Goal: Task Accomplishment & Management: Manage account settings

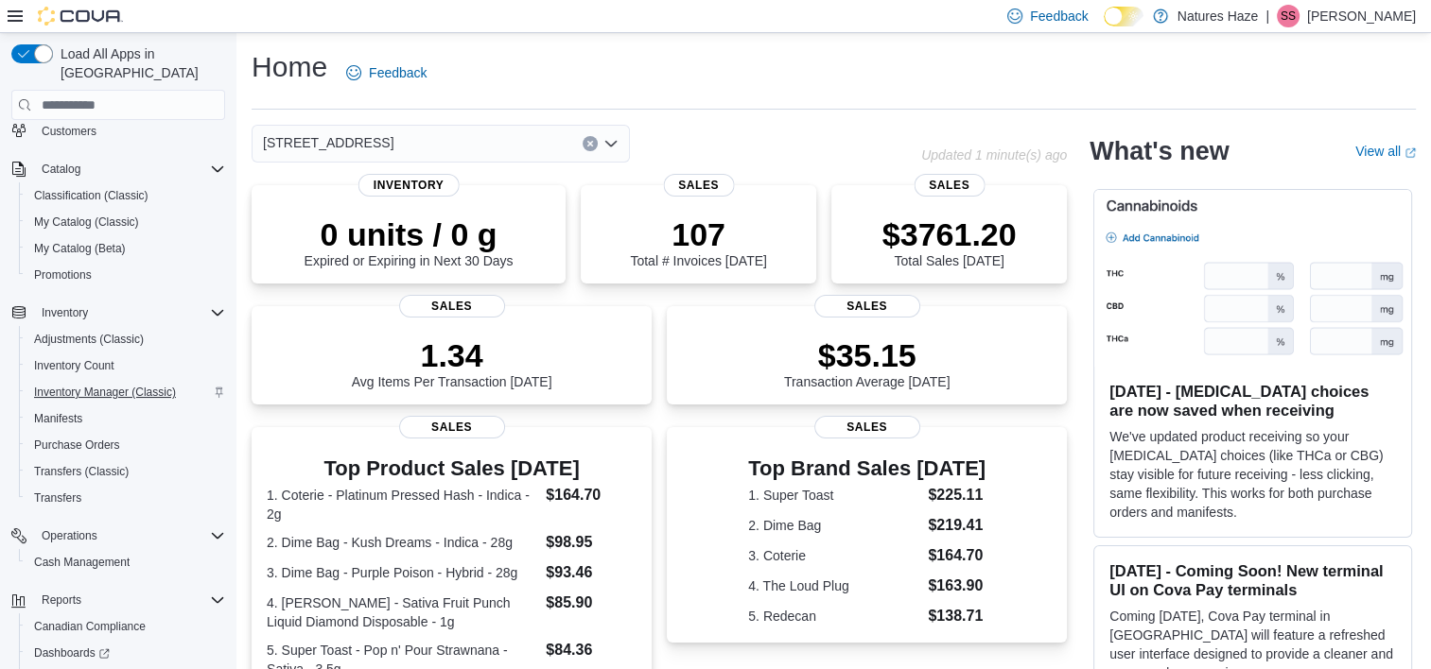
scroll to position [178, 0]
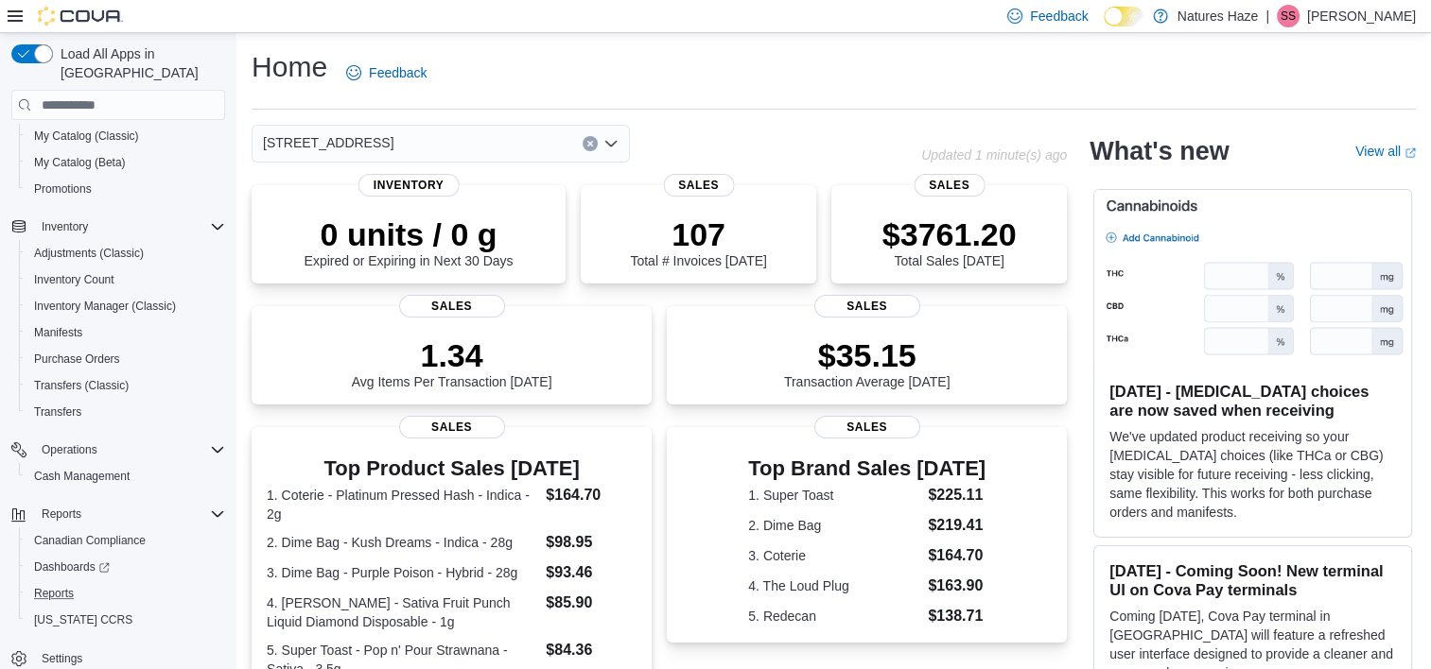
click at [63, 586] on button "Reports" at bounding box center [126, 594] width 214 height 26
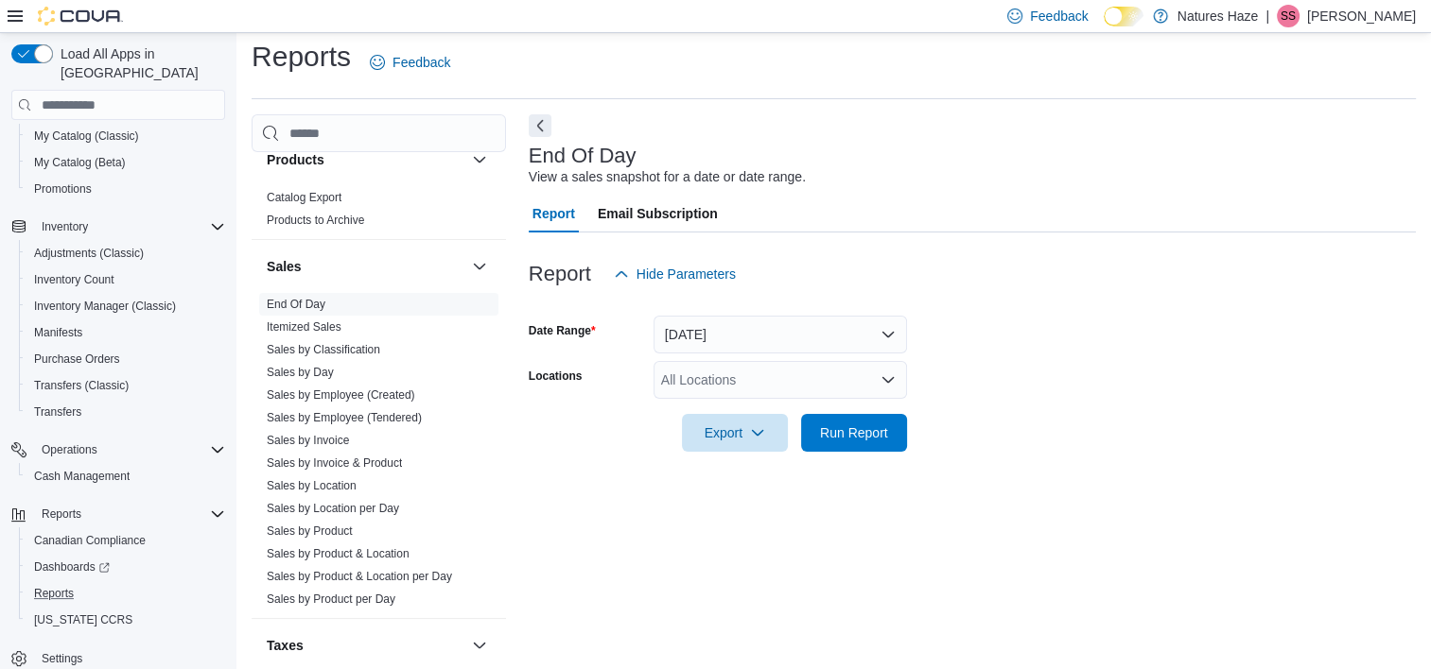
scroll to position [1318, 0]
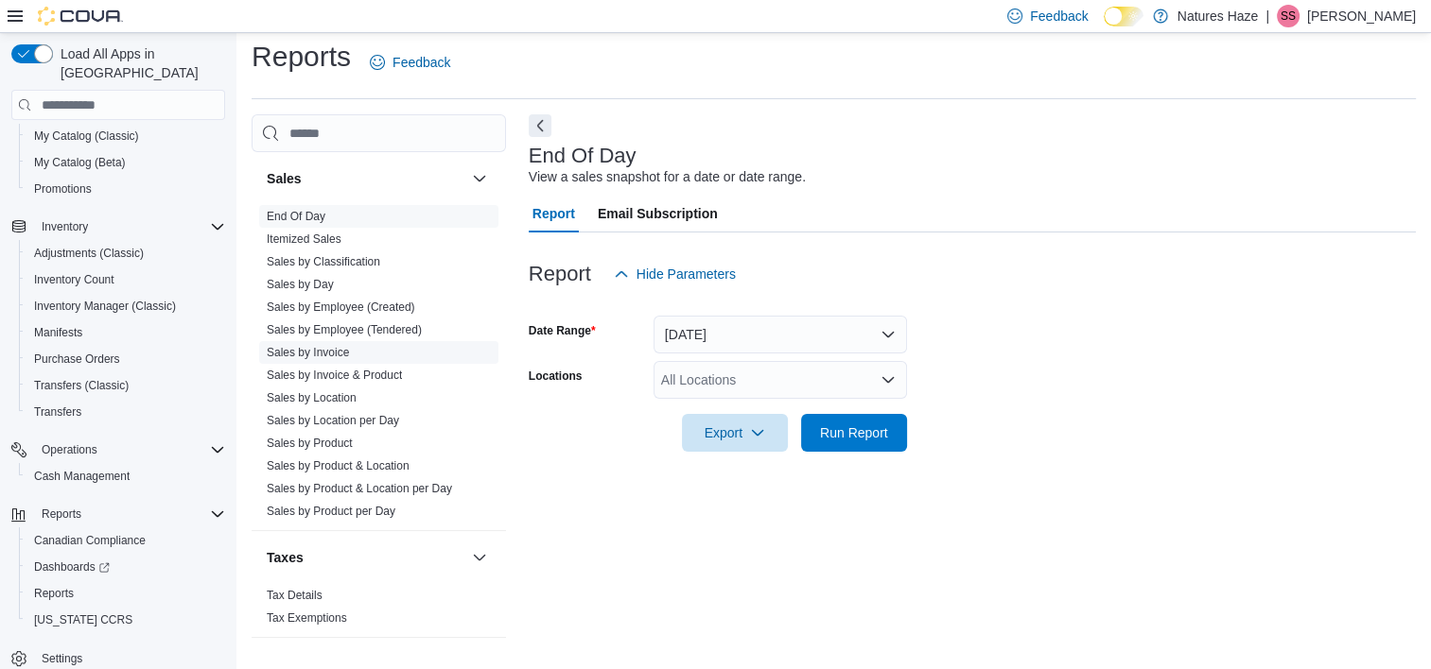
click at [299, 352] on link "Sales by Invoice" at bounding box center [308, 352] width 82 height 13
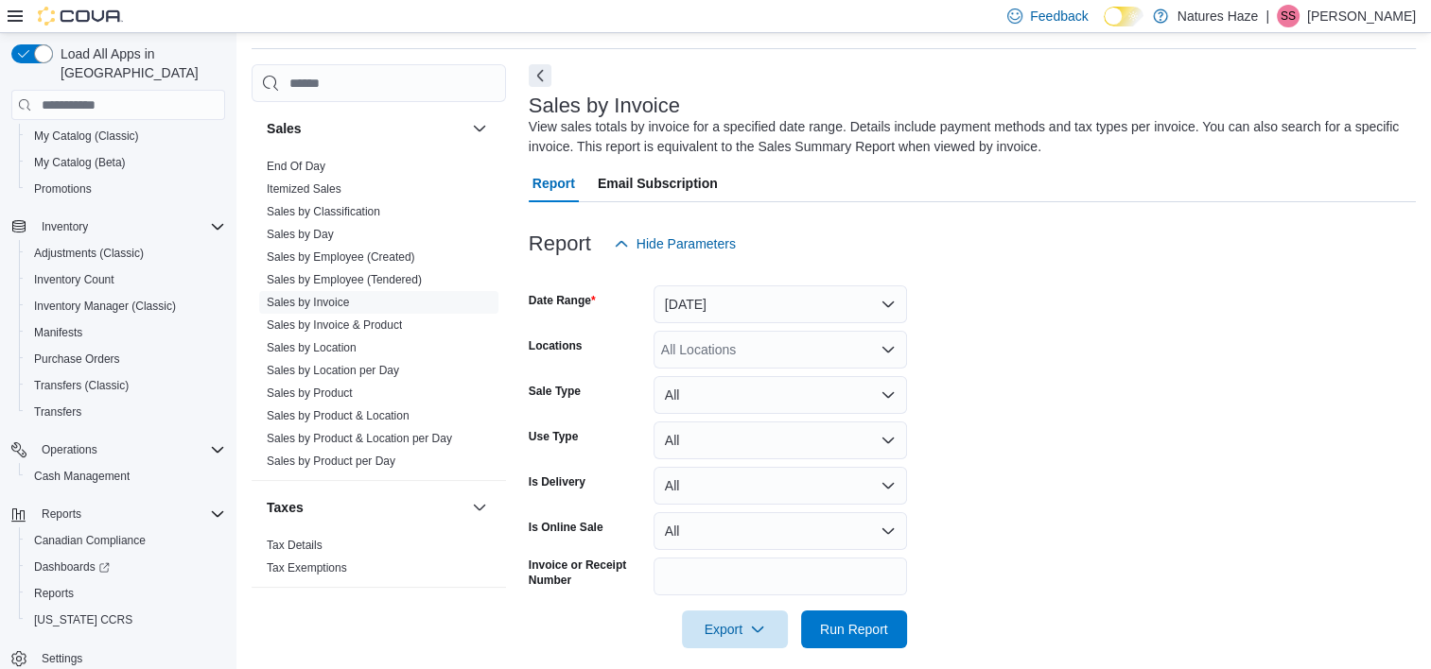
scroll to position [63, 0]
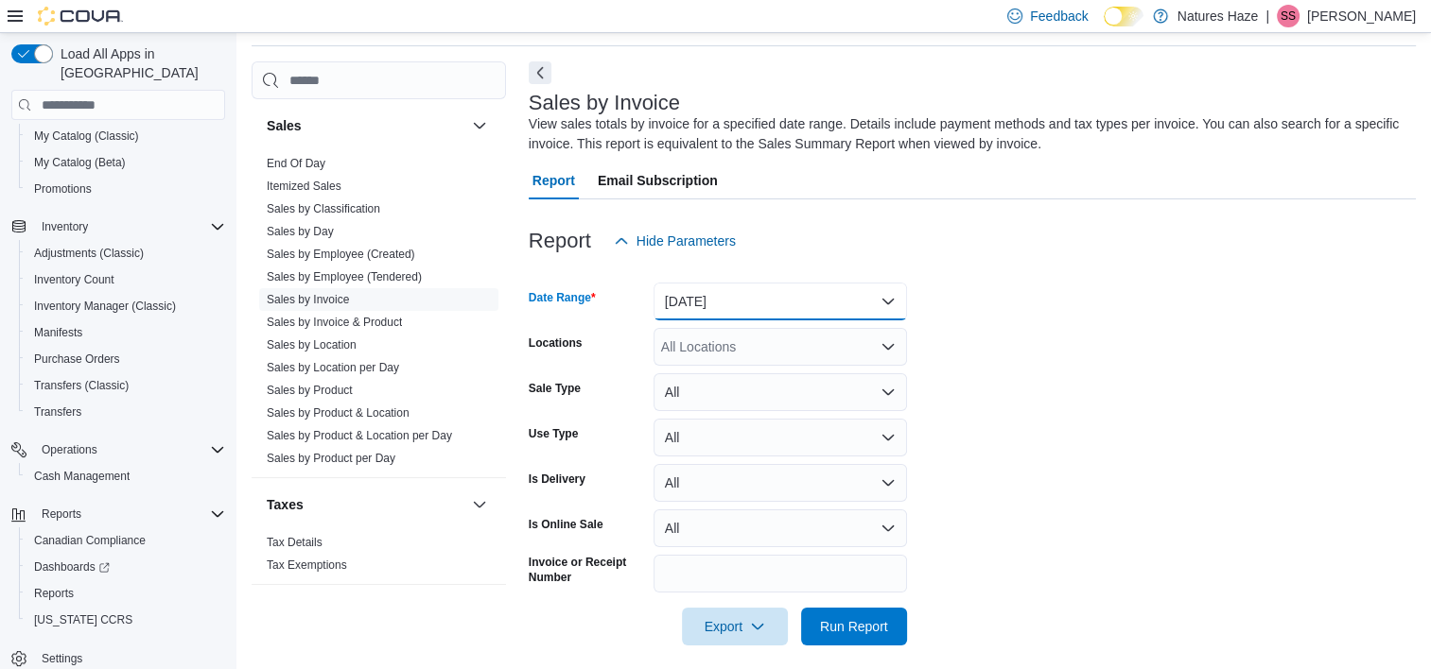
click at [771, 301] on button "Yesterday" at bounding box center [779, 302] width 253 height 38
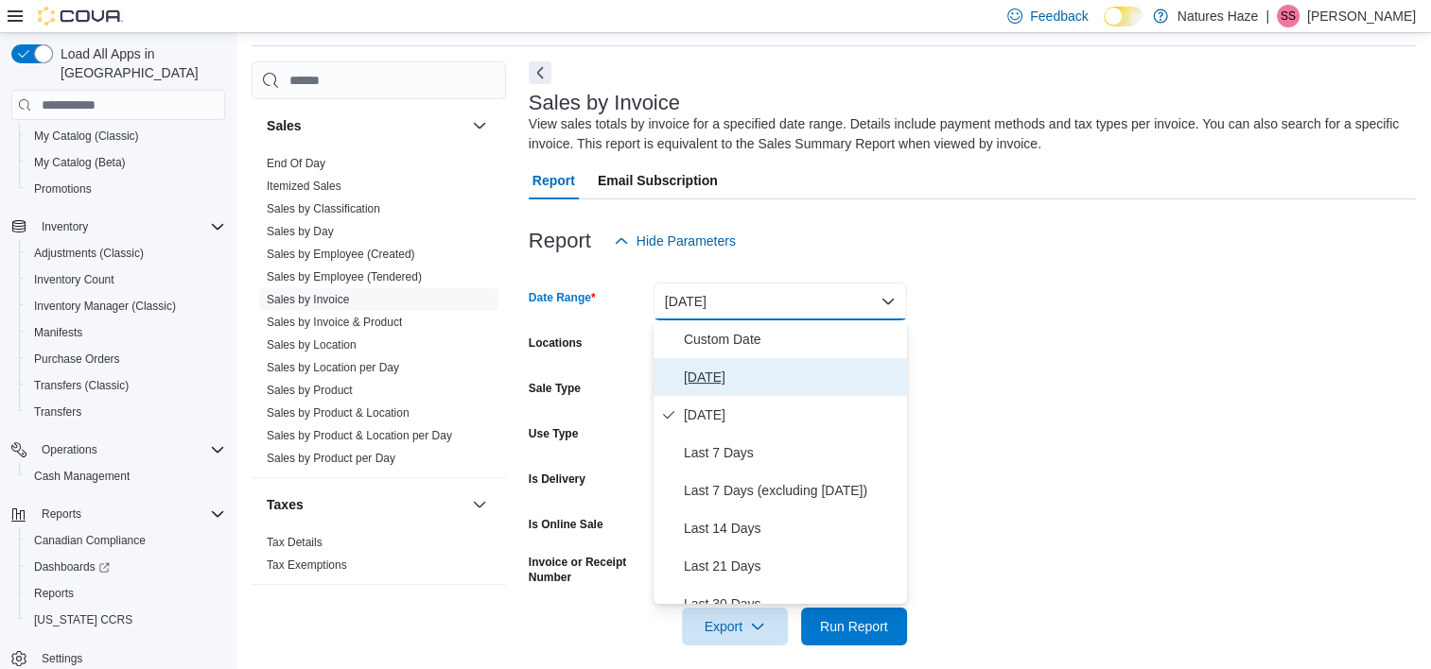
click at [701, 373] on span "Today" at bounding box center [792, 377] width 216 height 23
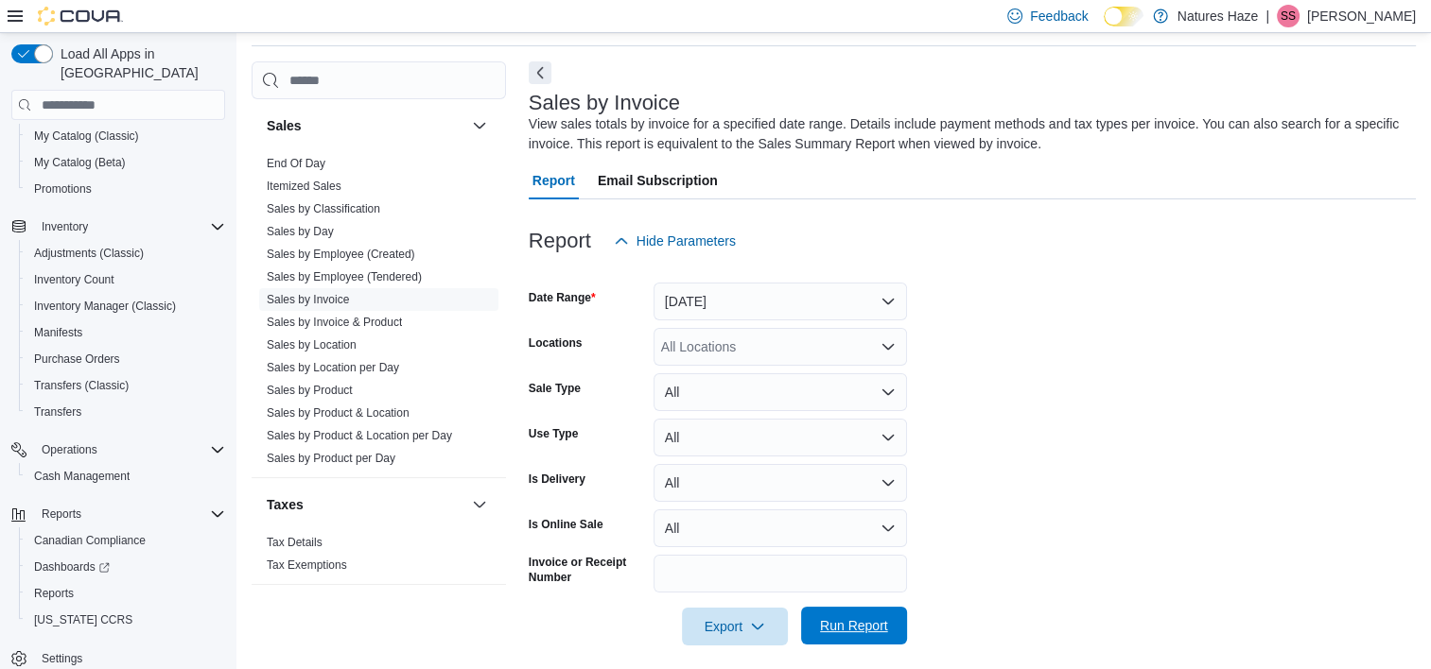
click at [847, 606] on div at bounding box center [972, 600] width 887 height 15
click at [842, 628] on span "Run Report" at bounding box center [854, 625] width 68 height 19
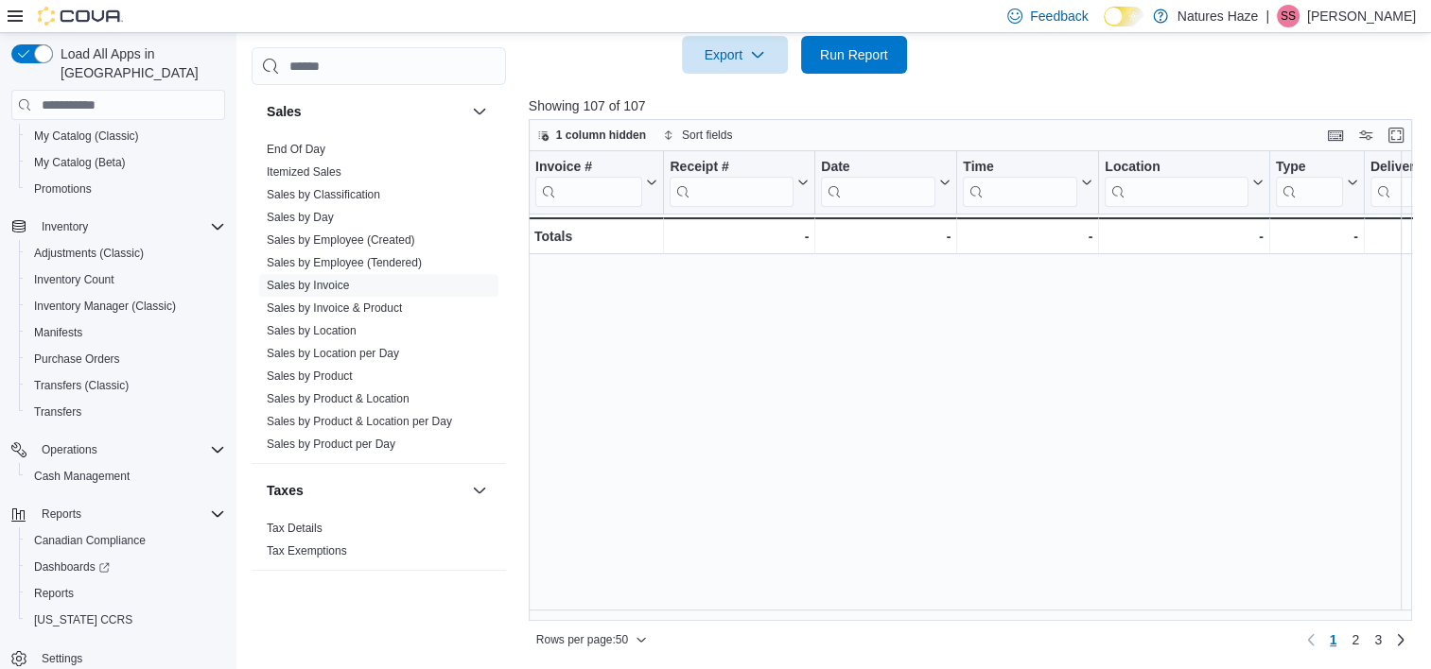
scroll to position [1229, 0]
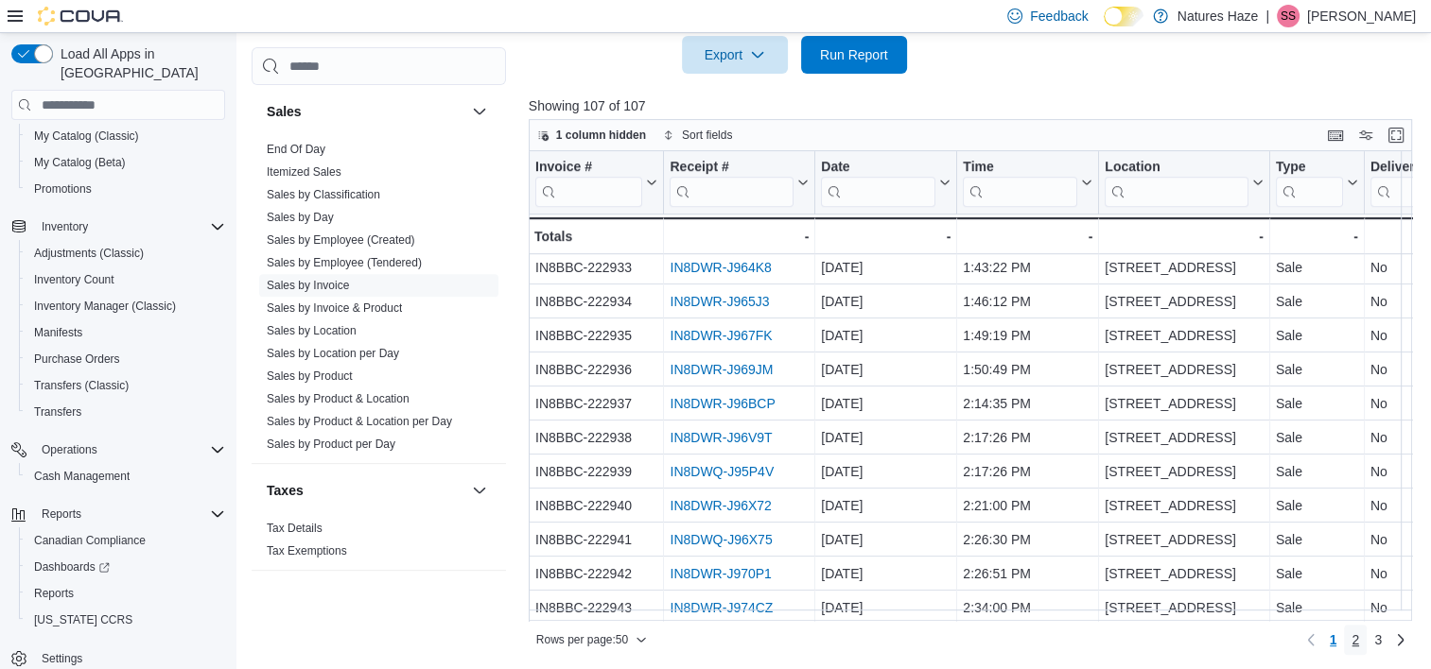
click at [1359, 643] on span "2" at bounding box center [1355, 640] width 8 height 19
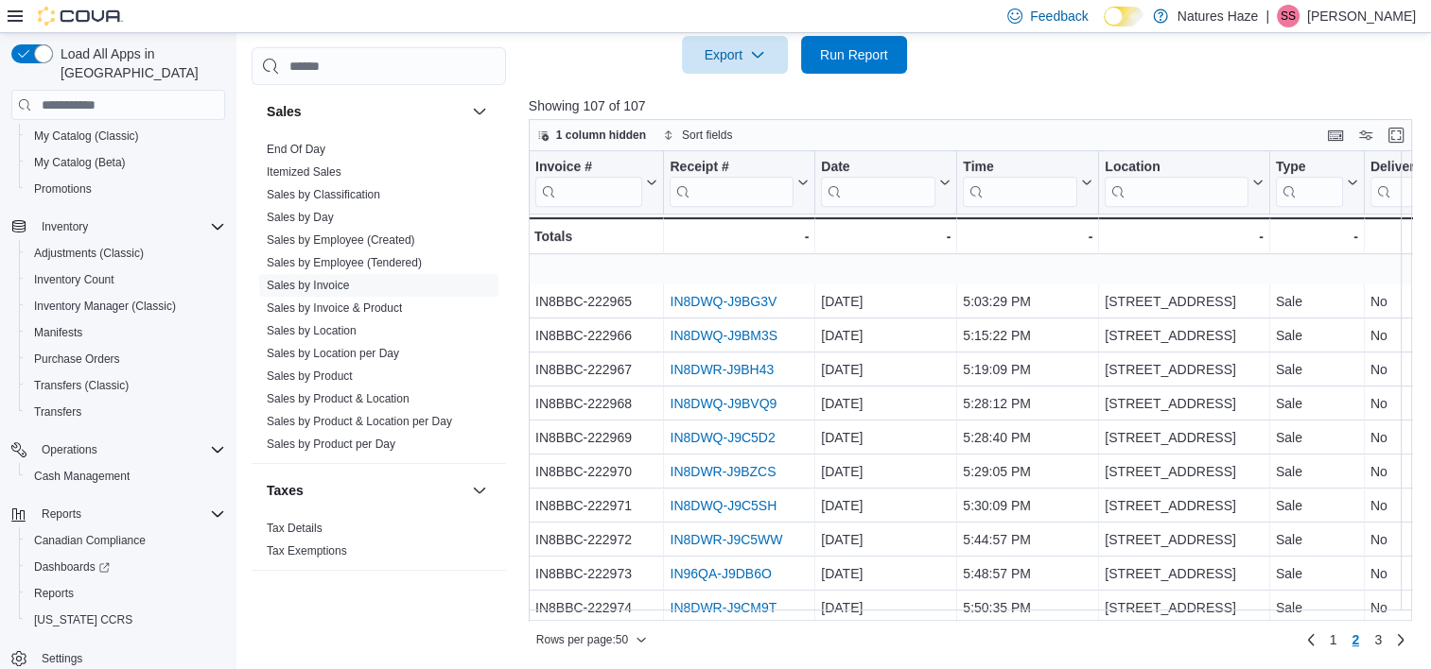
scroll to position [567, 0]
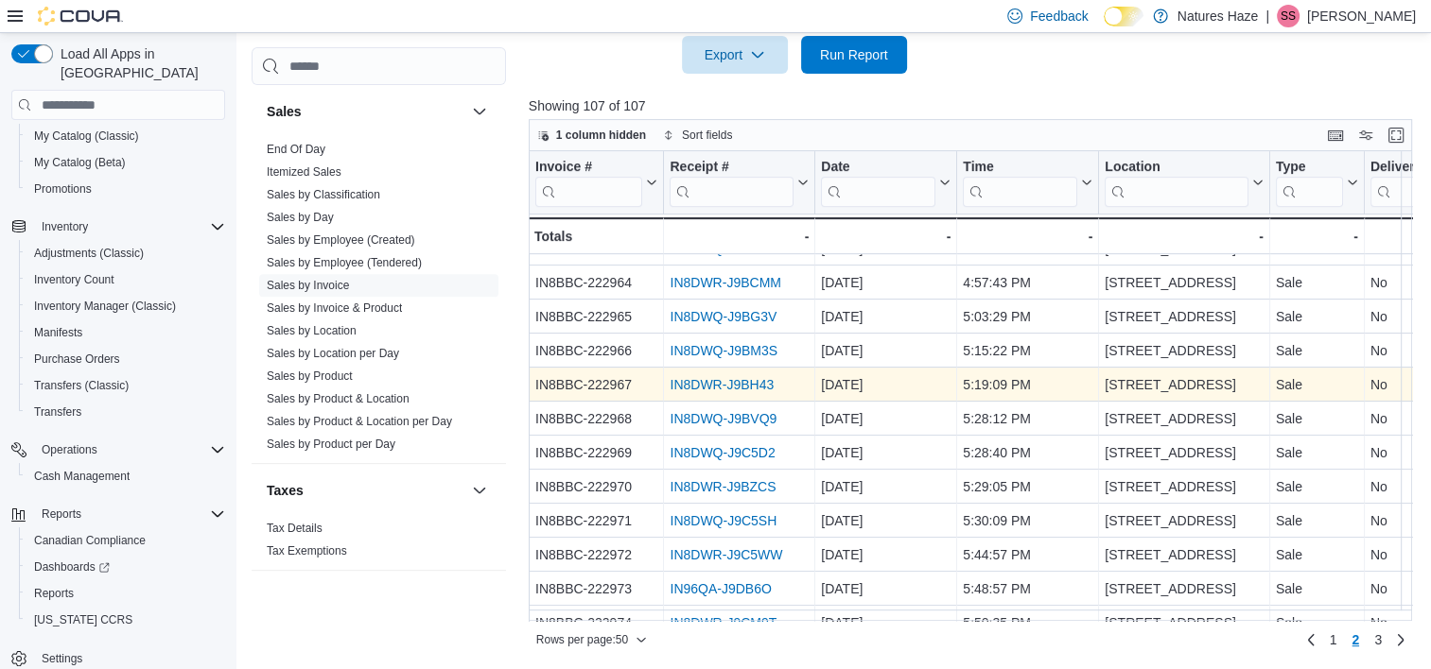
click at [719, 389] on link "IN8DWR-J9BH43" at bounding box center [721, 385] width 104 height 15
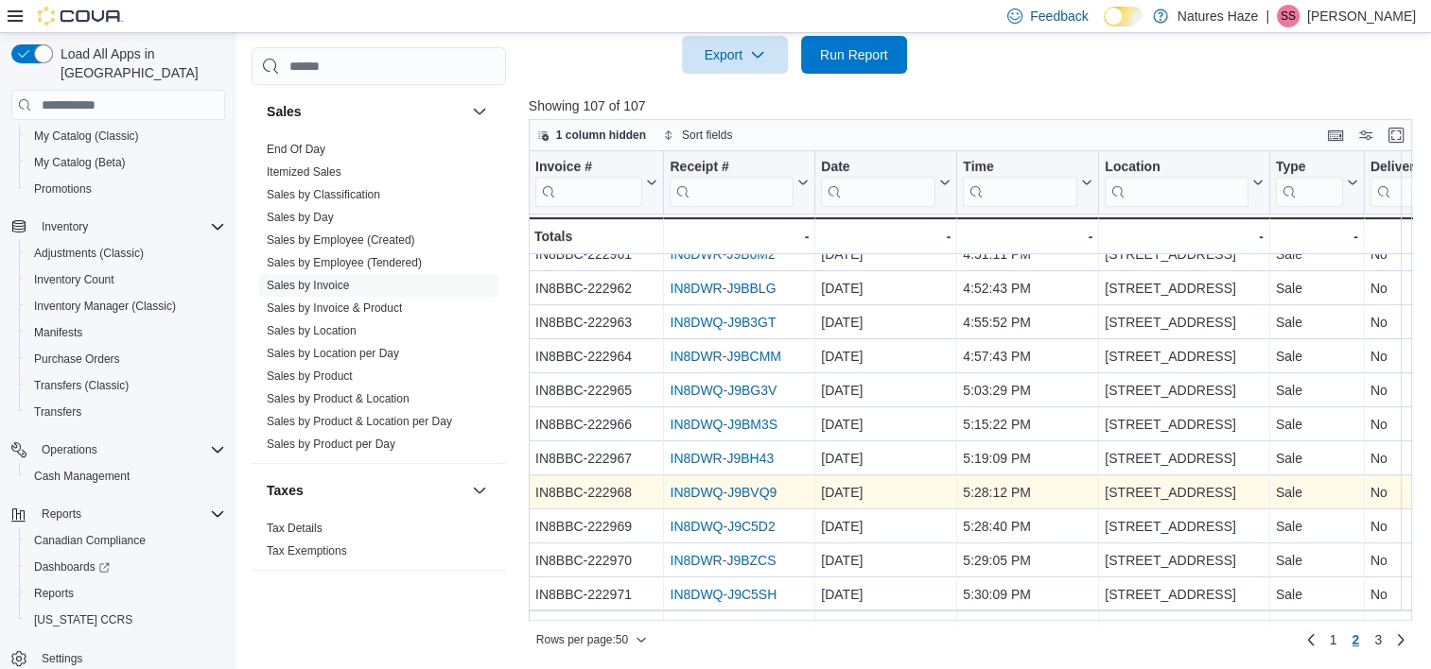
scroll to position [378, 0]
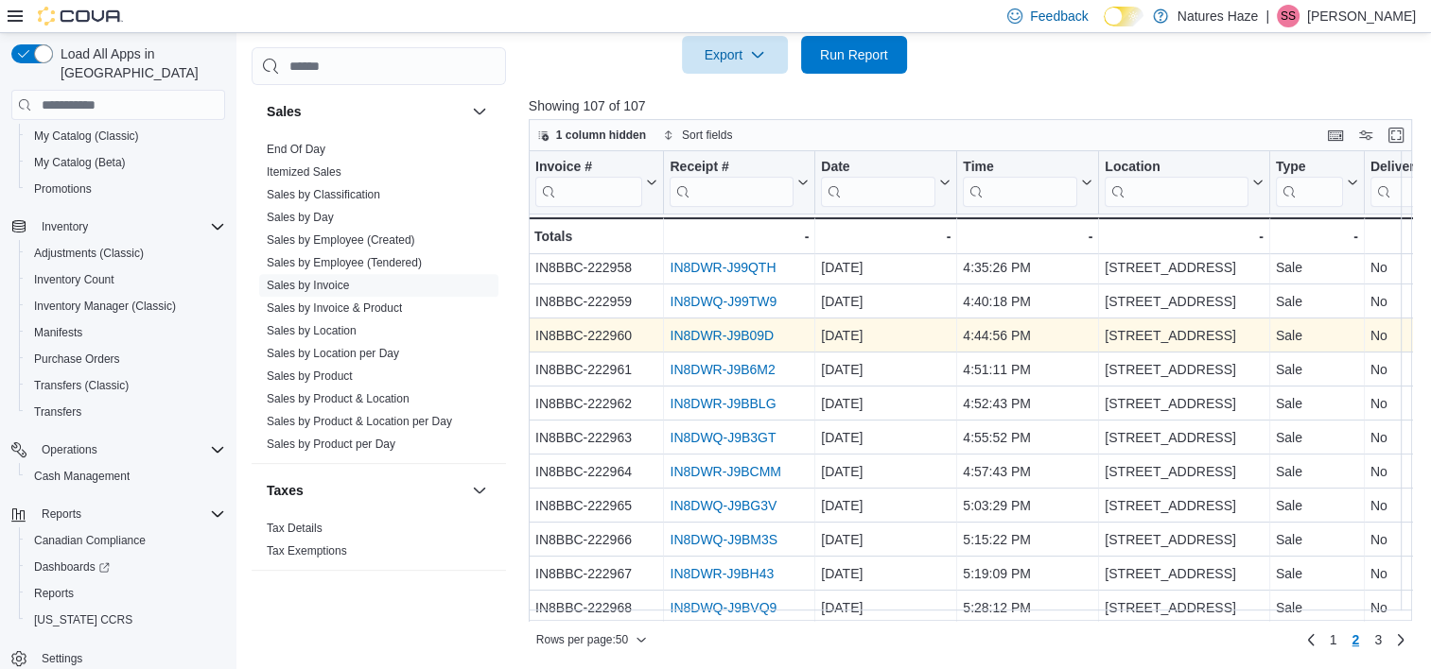
click at [691, 340] on link "IN8DWR-J9B09D" at bounding box center [721, 336] width 104 height 15
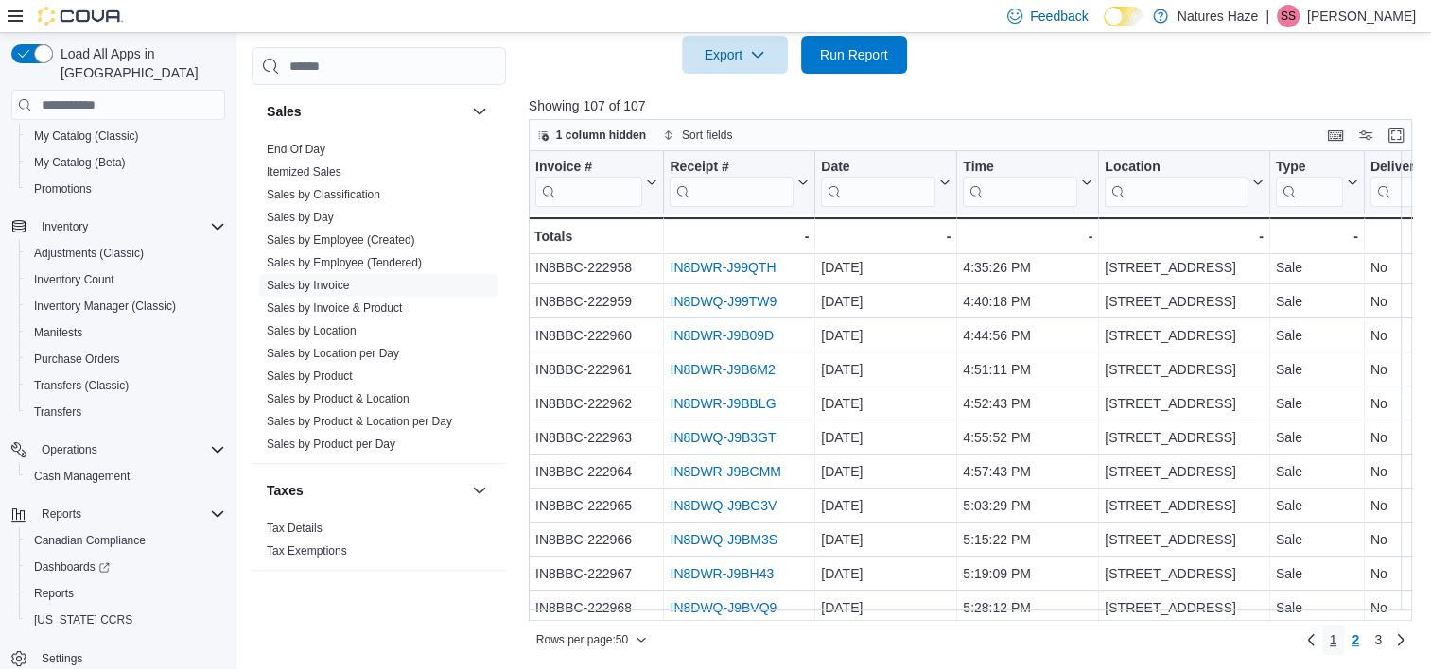
click at [1337, 641] on span "1" at bounding box center [1333, 640] width 8 height 19
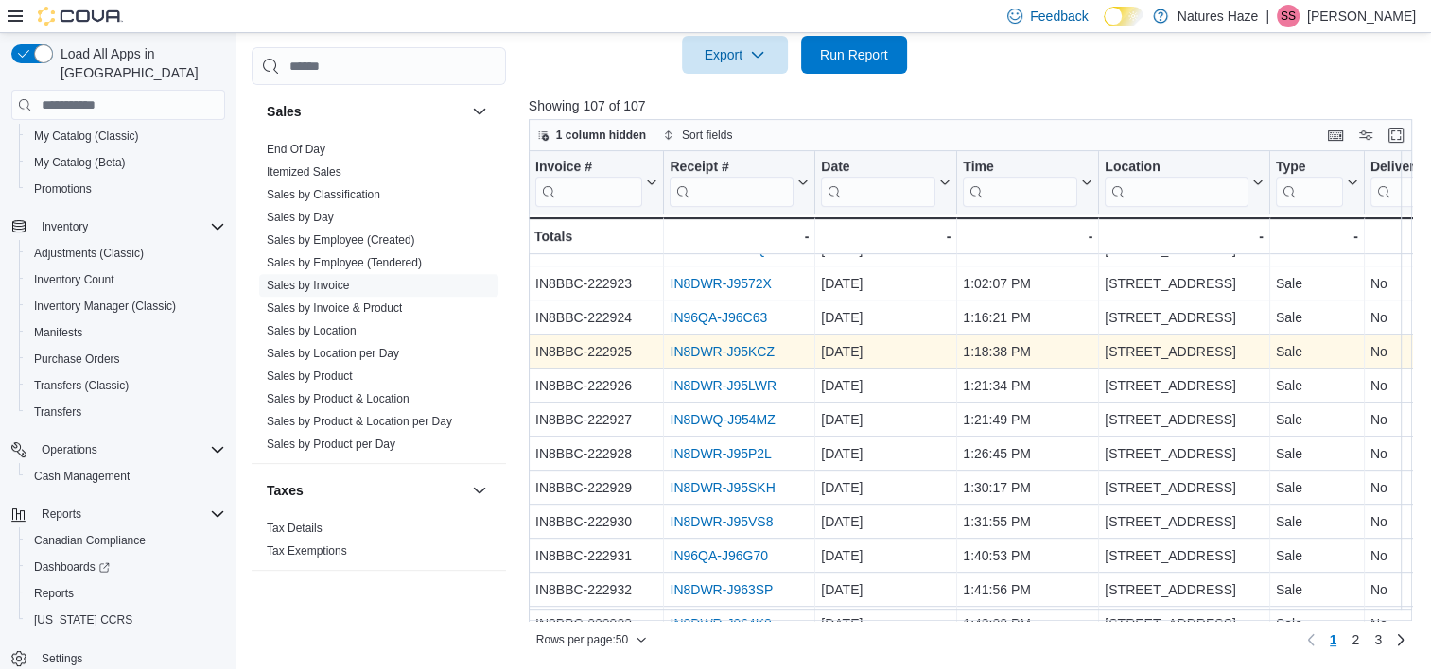
scroll to position [778, 0]
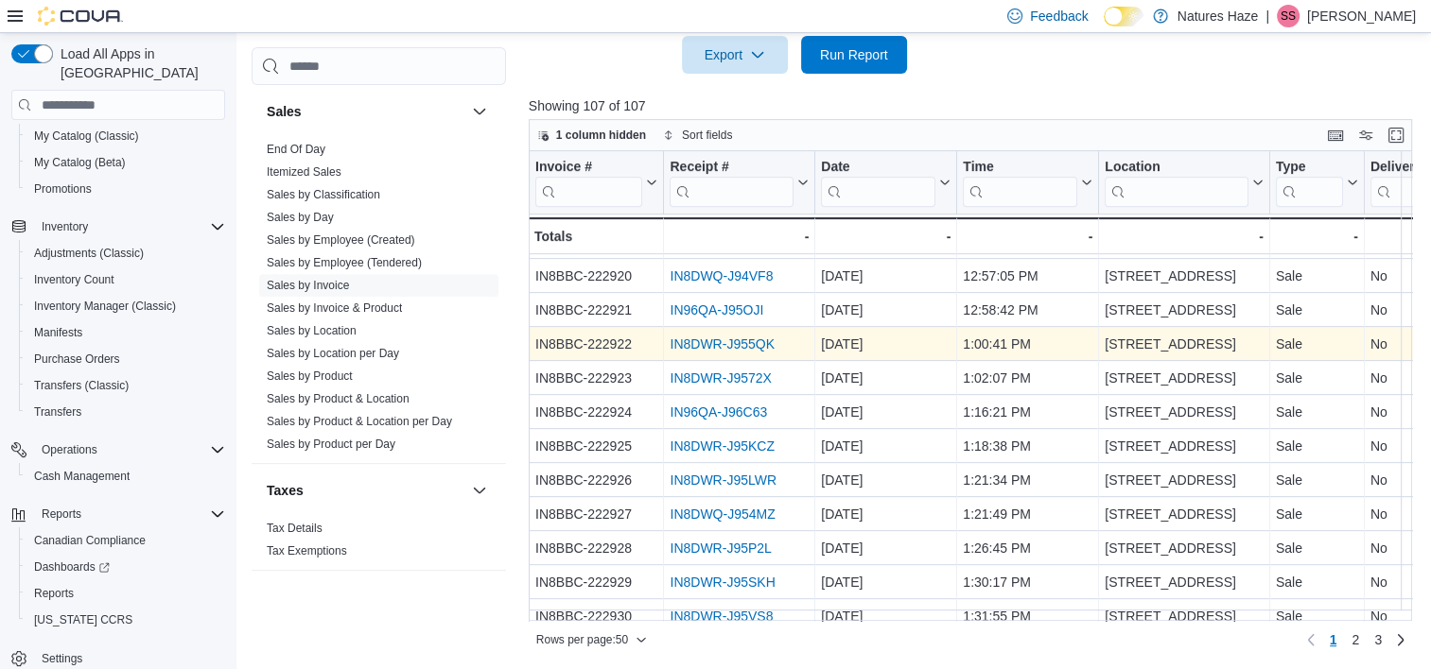
click at [730, 347] on link "IN8DWR-J955QK" at bounding box center [721, 345] width 104 height 15
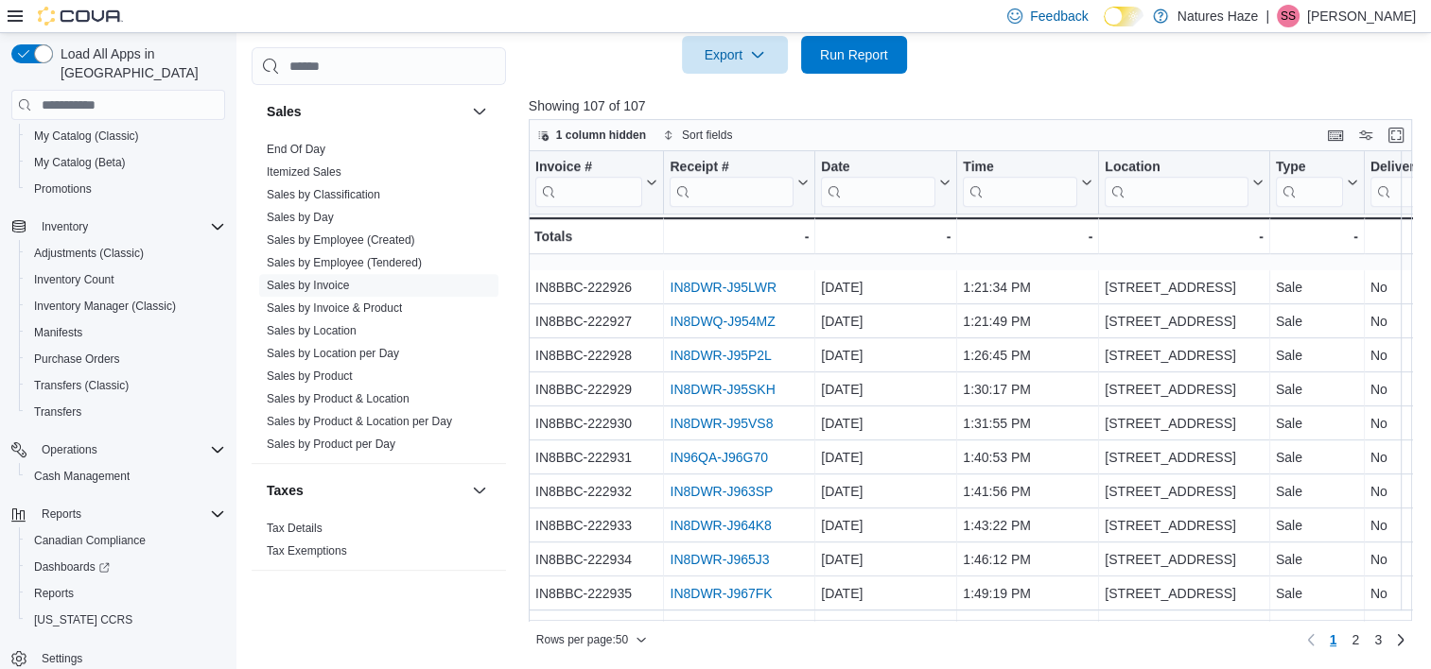
scroll to position [1156, 0]
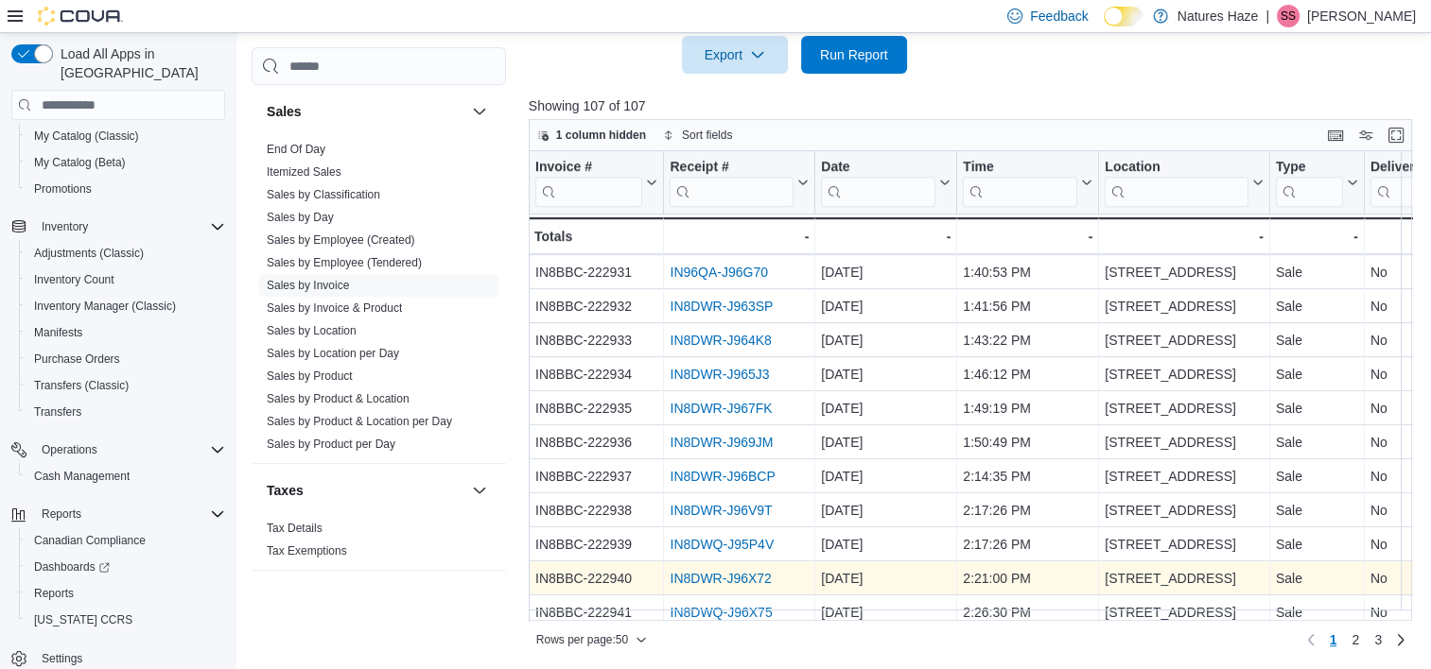
click at [696, 575] on link "IN8DWR-J96X72" at bounding box center [719, 579] width 101 height 15
click at [669, 572] on link "IN8DWR-J96X72" at bounding box center [719, 579] width 101 height 15
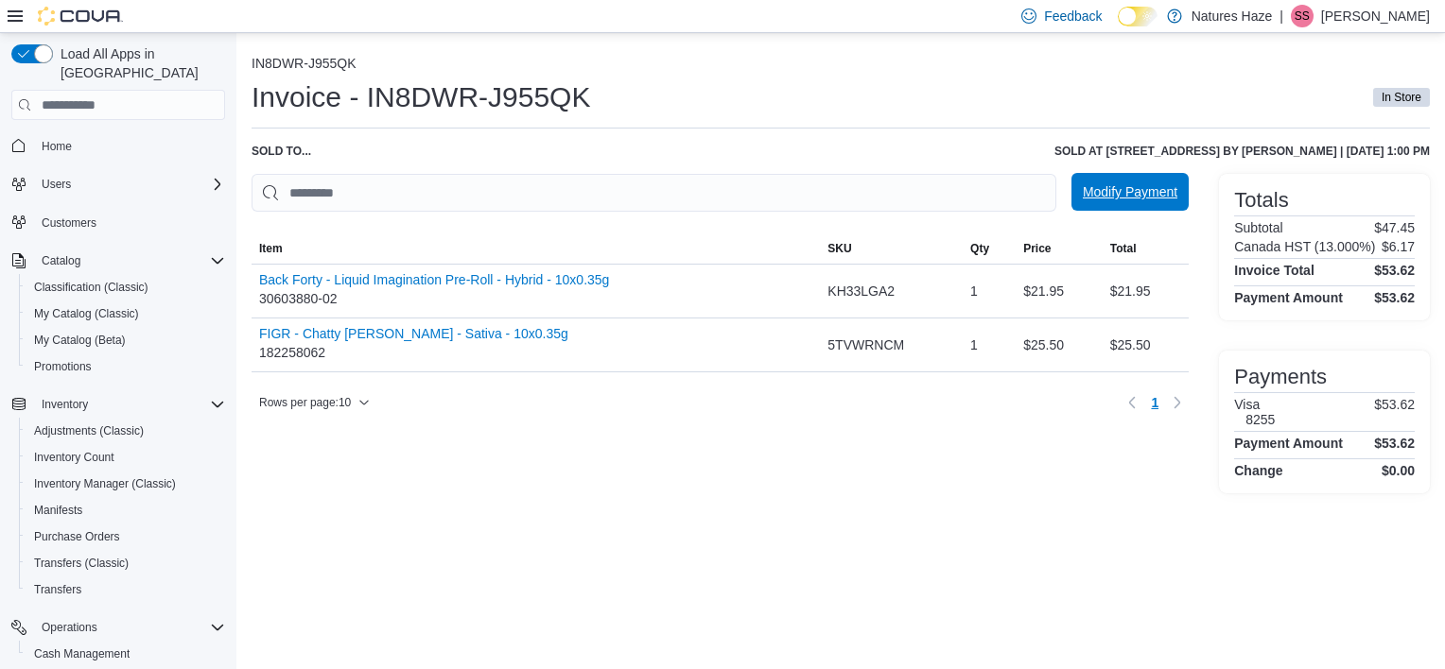
click at [1115, 184] on span "Modify Payment" at bounding box center [1130, 192] width 95 height 38
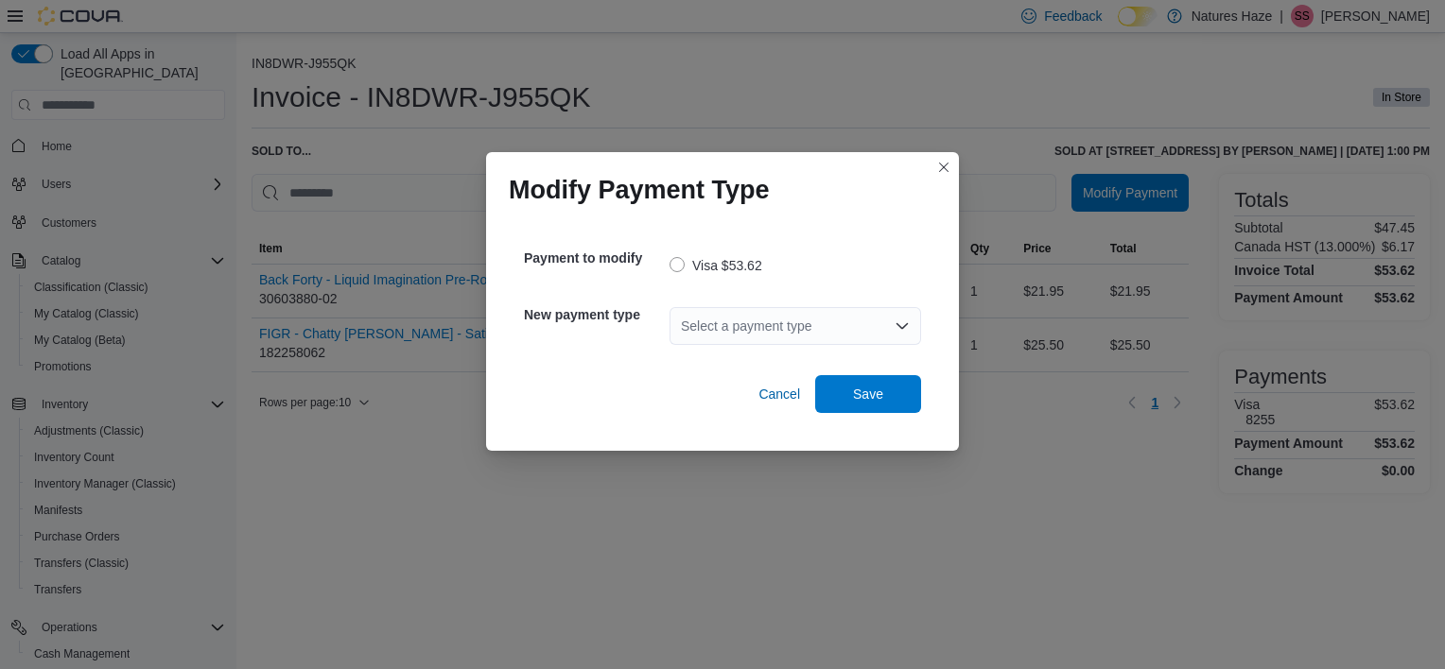
click at [758, 337] on div "Select a payment type" at bounding box center [795, 326] width 252 height 38
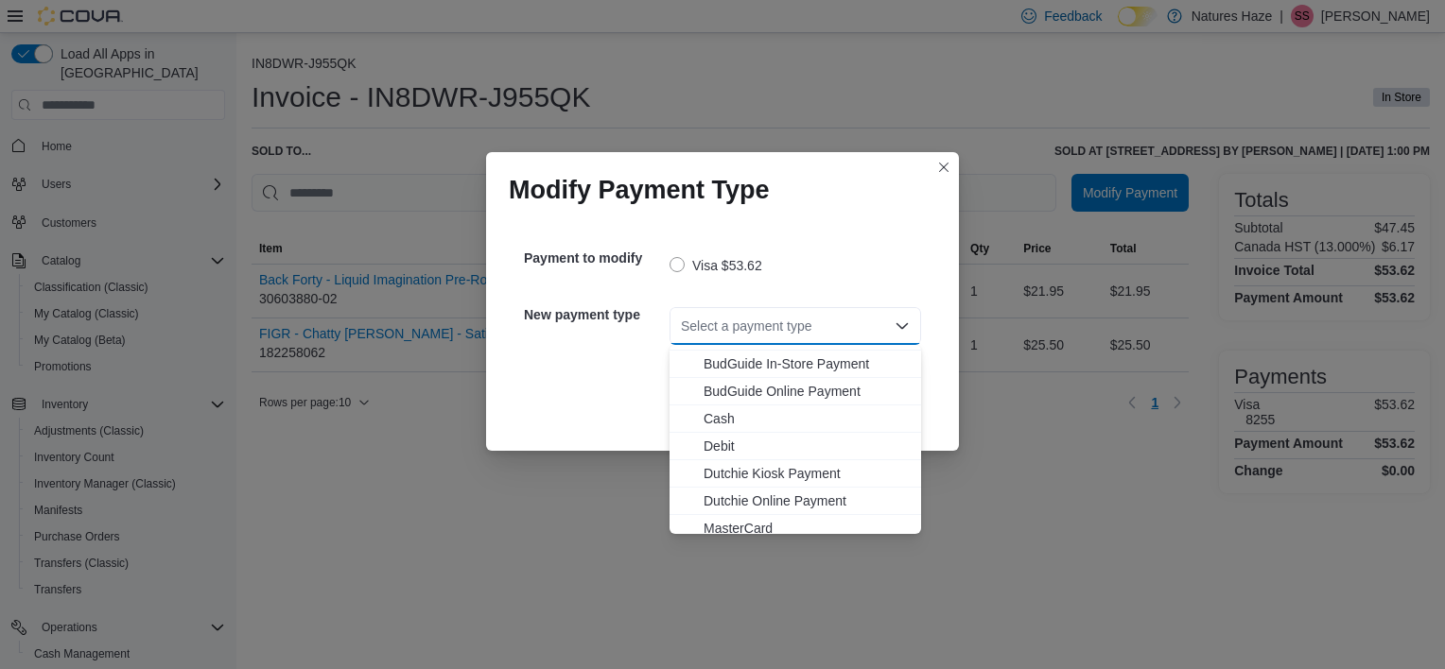
scroll to position [57, 0]
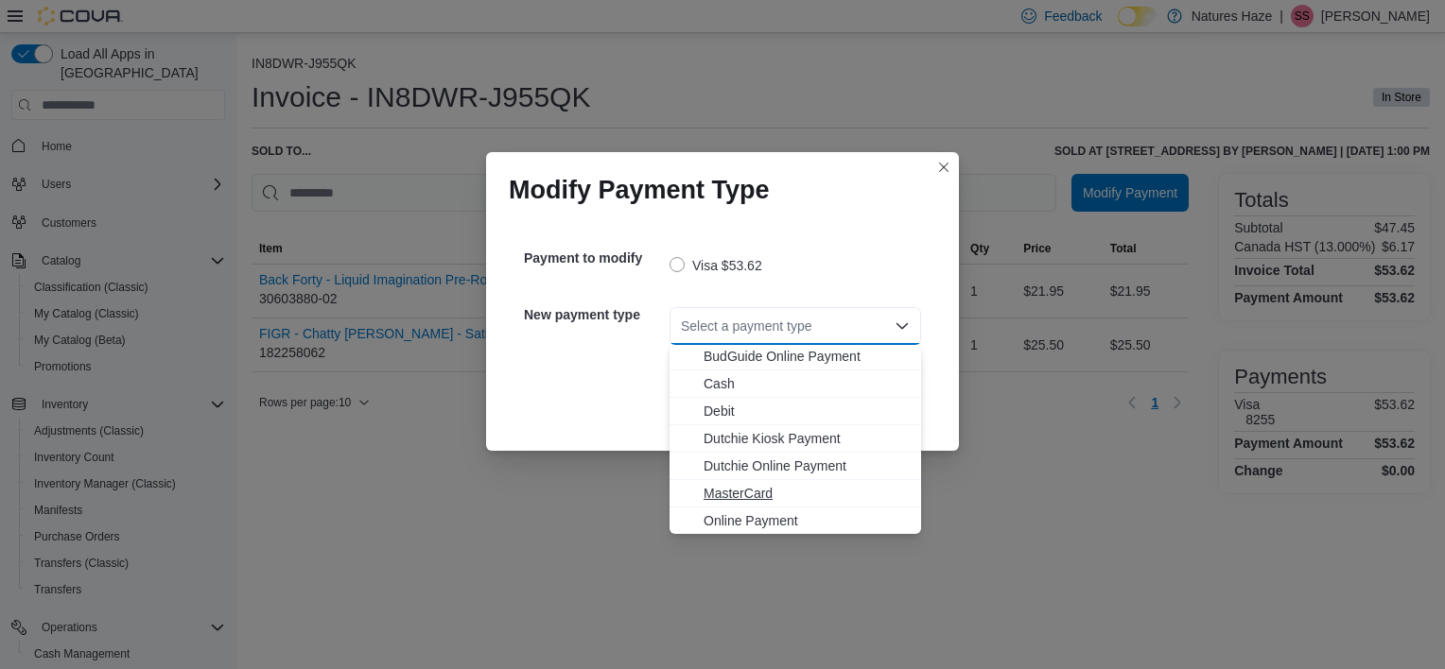
click at [743, 484] on span "MasterCard" at bounding box center [806, 493] width 206 height 19
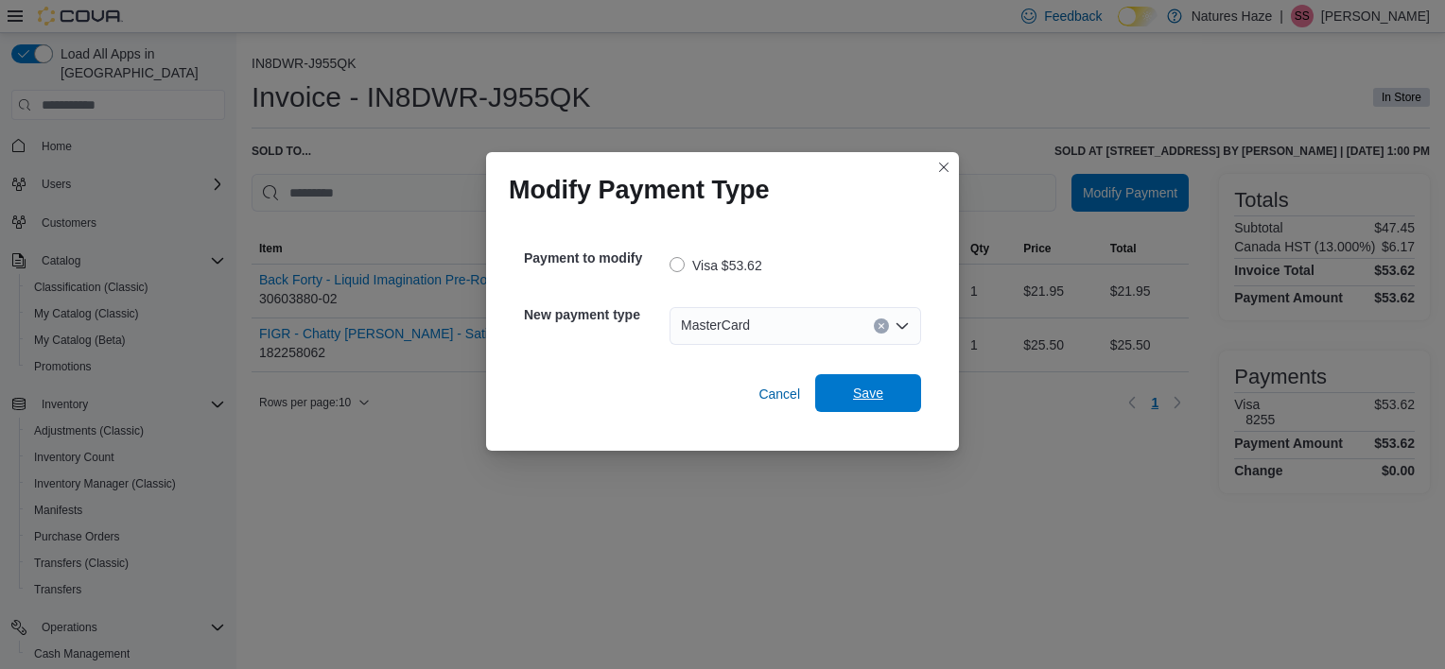
click at [874, 386] on span "Save" at bounding box center [868, 393] width 30 height 19
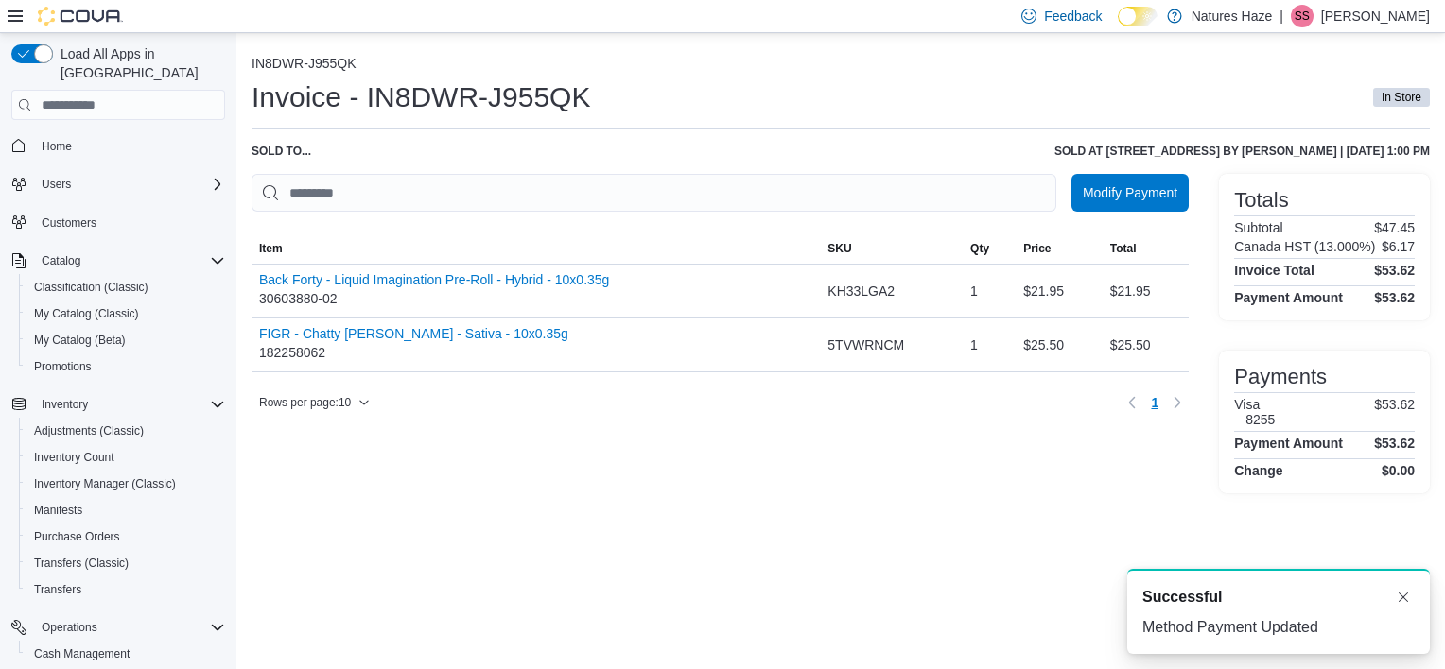
scroll to position [0, 0]
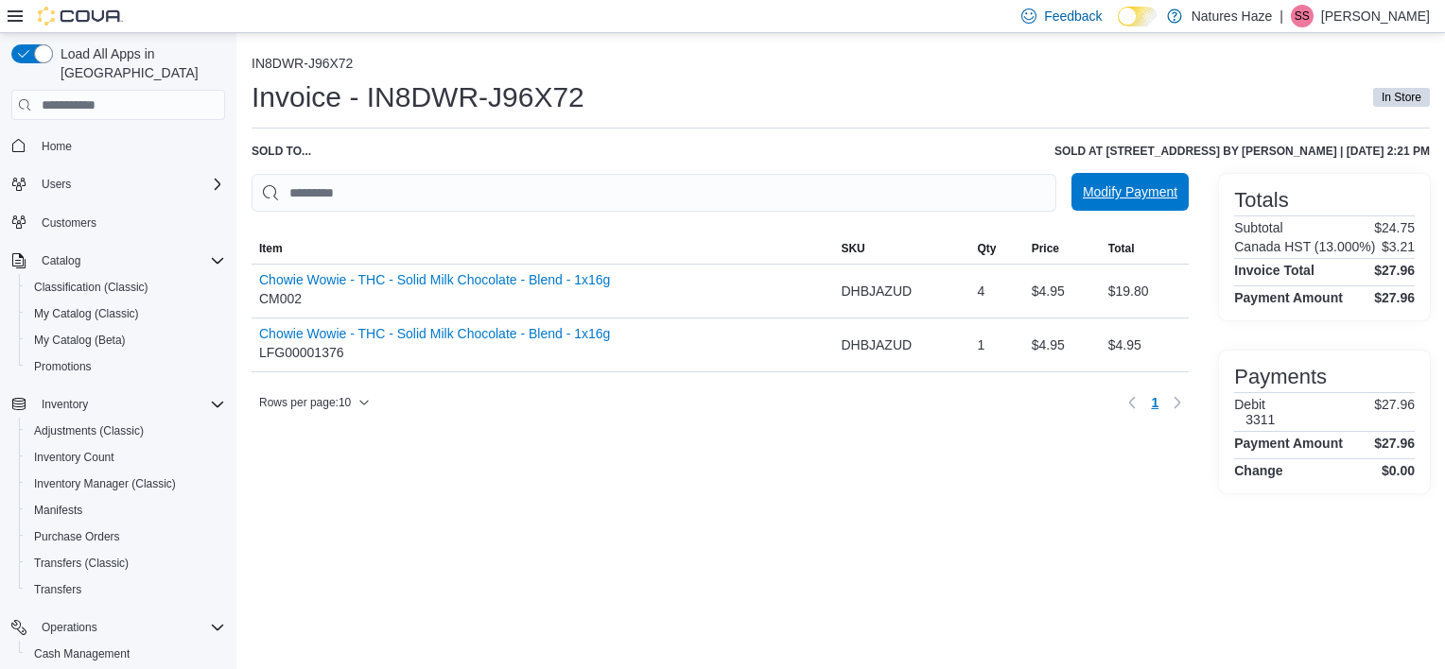
click at [1160, 193] on span "Modify Payment" at bounding box center [1130, 191] width 95 height 19
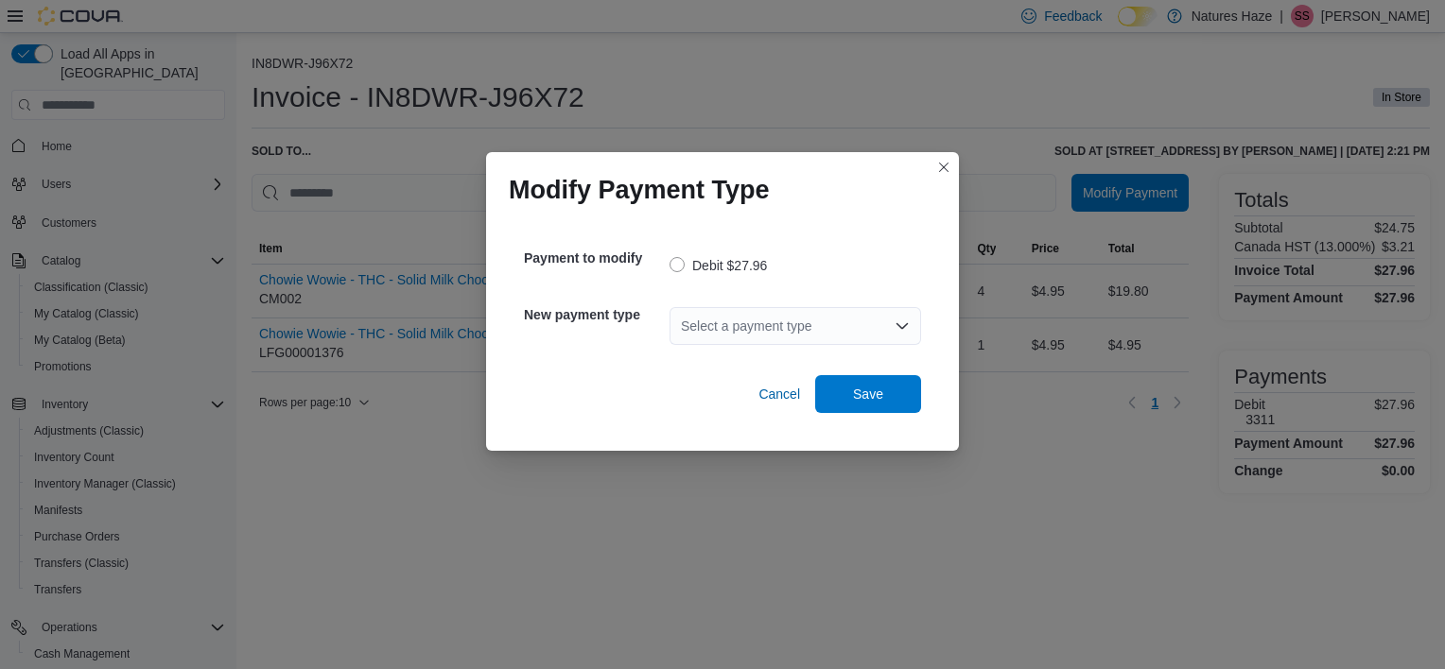
click at [711, 325] on div "Select a payment type" at bounding box center [795, 326] width 252 height 38
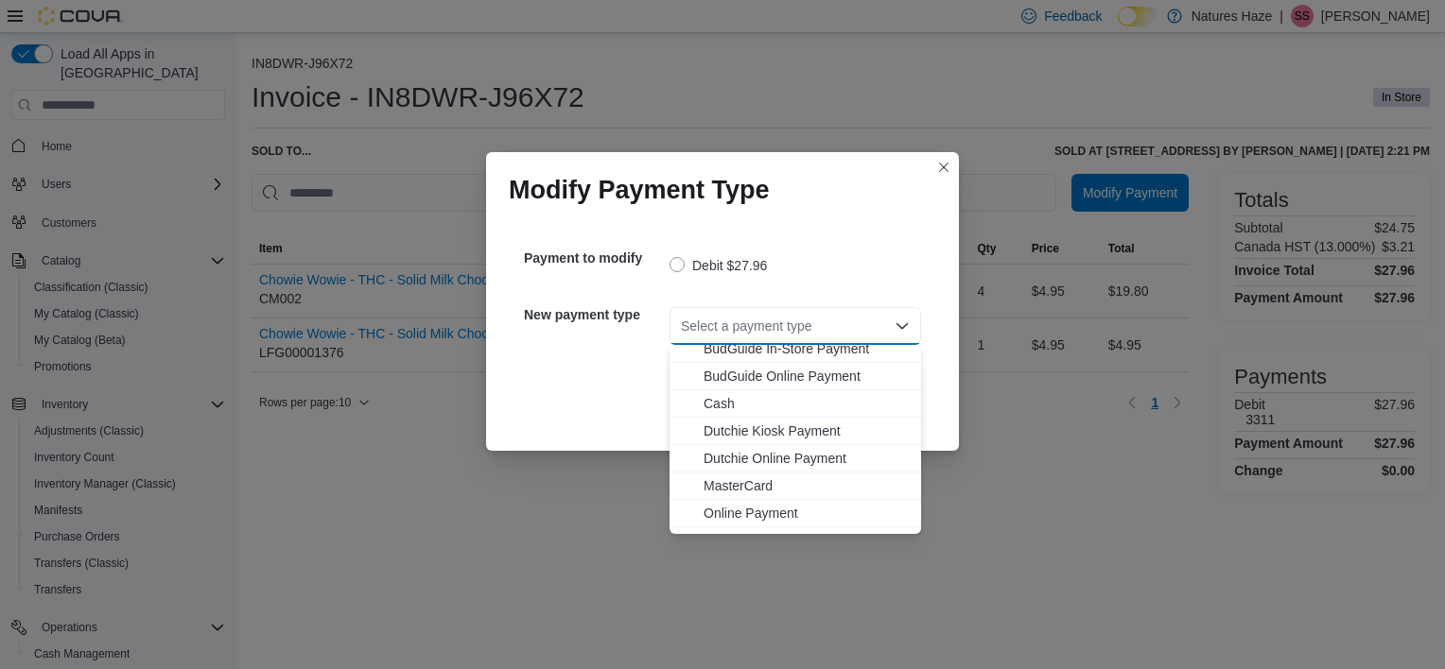
scroll to position [57, 0]
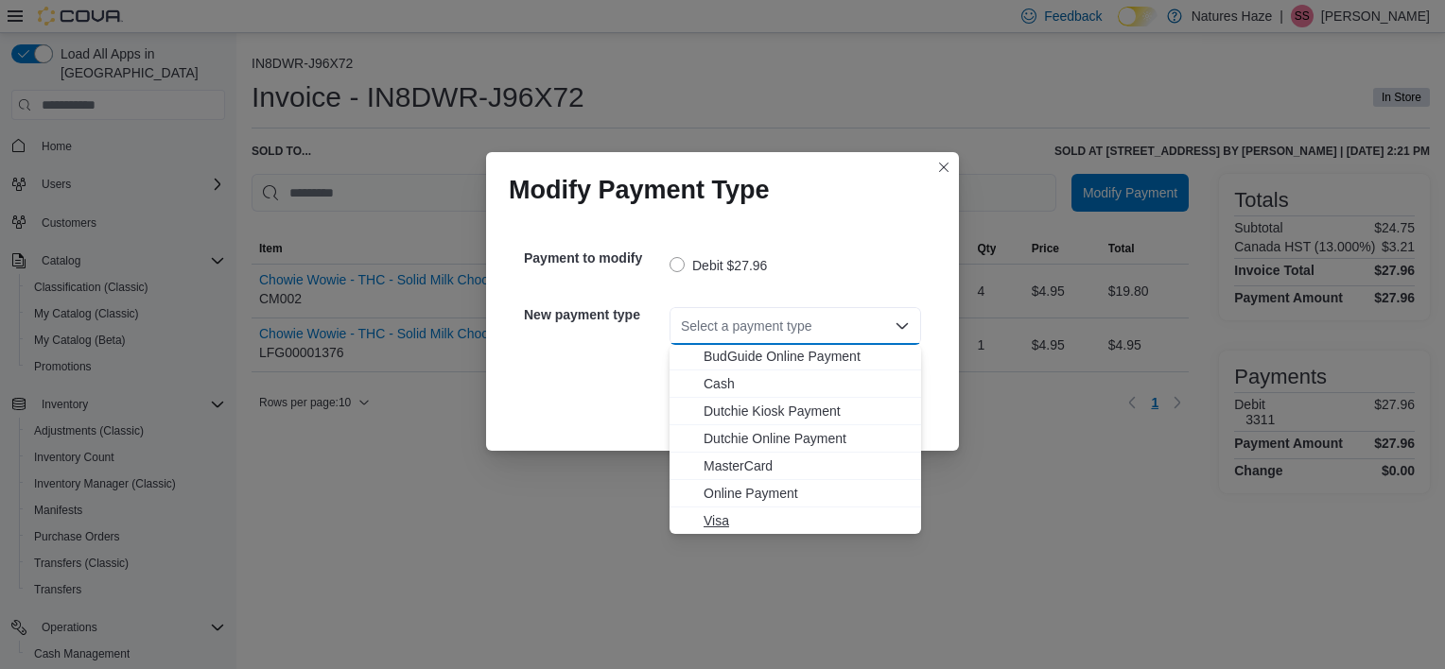
click at [719, 514] on span "Visa" at bounding box center [806, 521] width 206 height 19
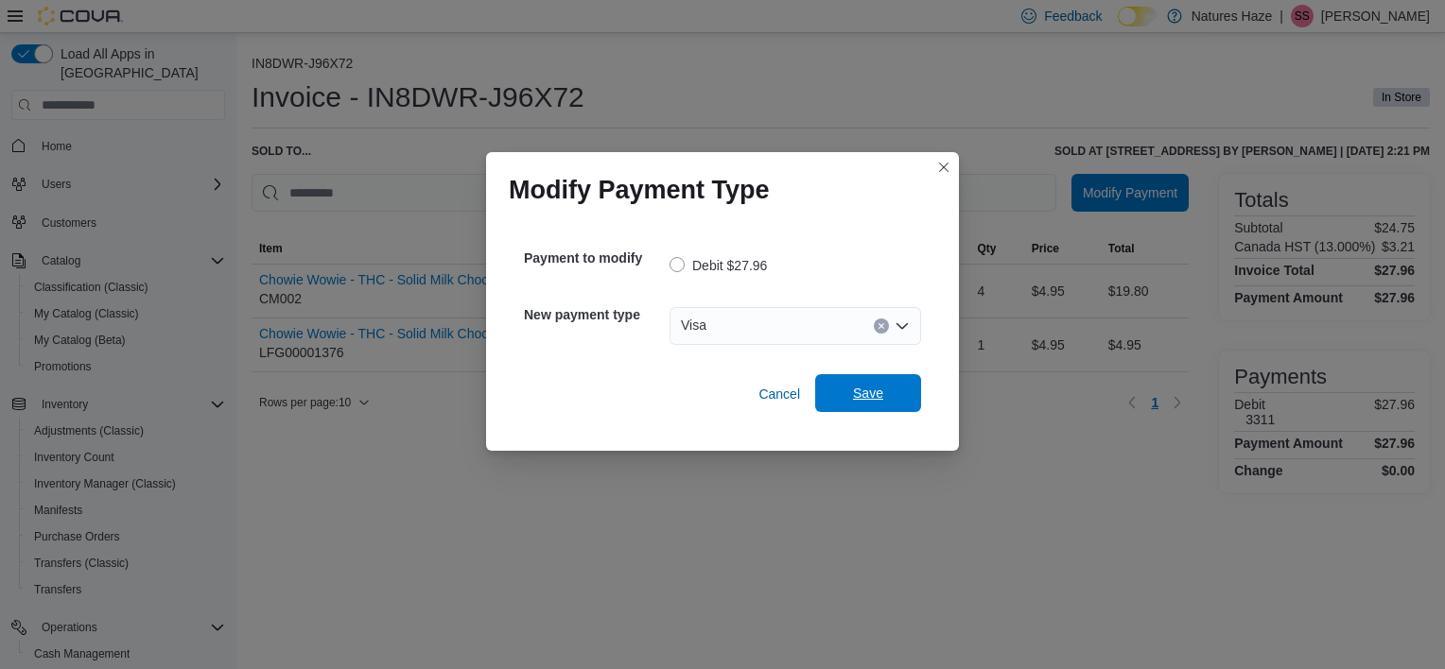
click at [894, 398] on span "Save" at bounding box center [867, 393] width 83 height 38
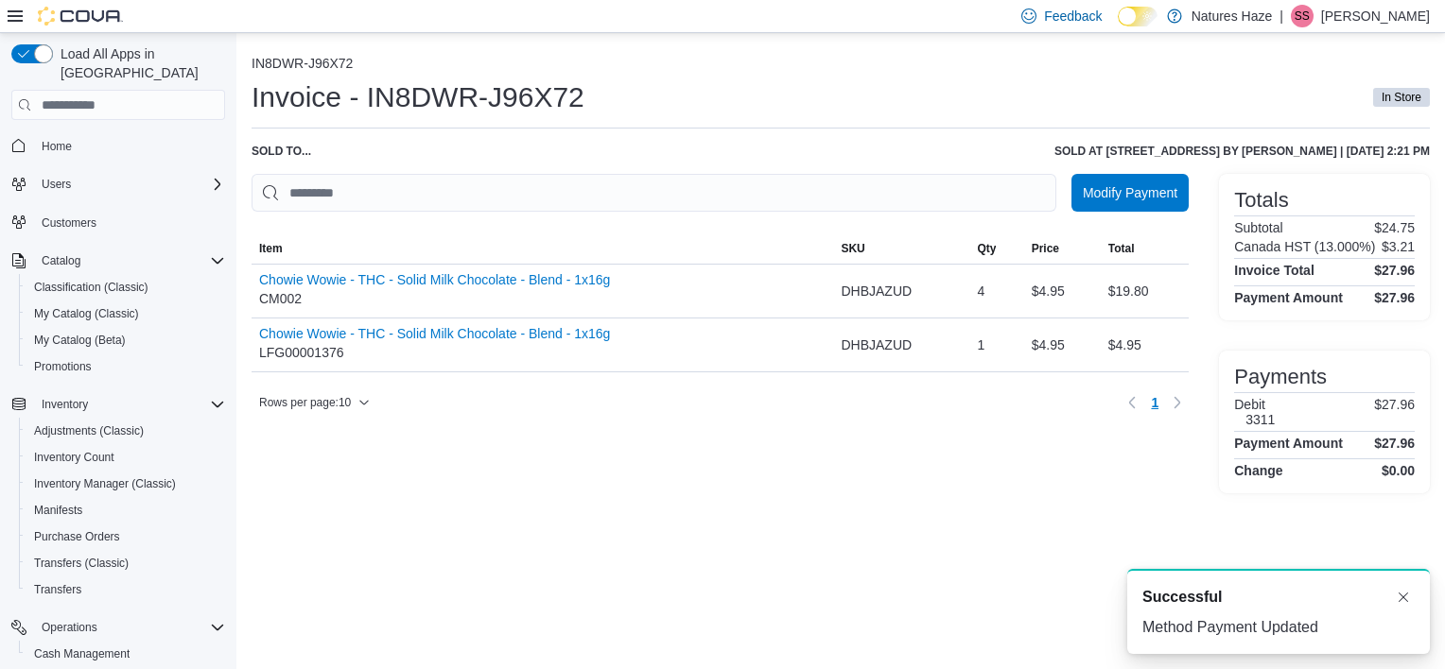
scroll to position [0, 0]
